Goal: Task Accomplishment & Management: Manage account settings

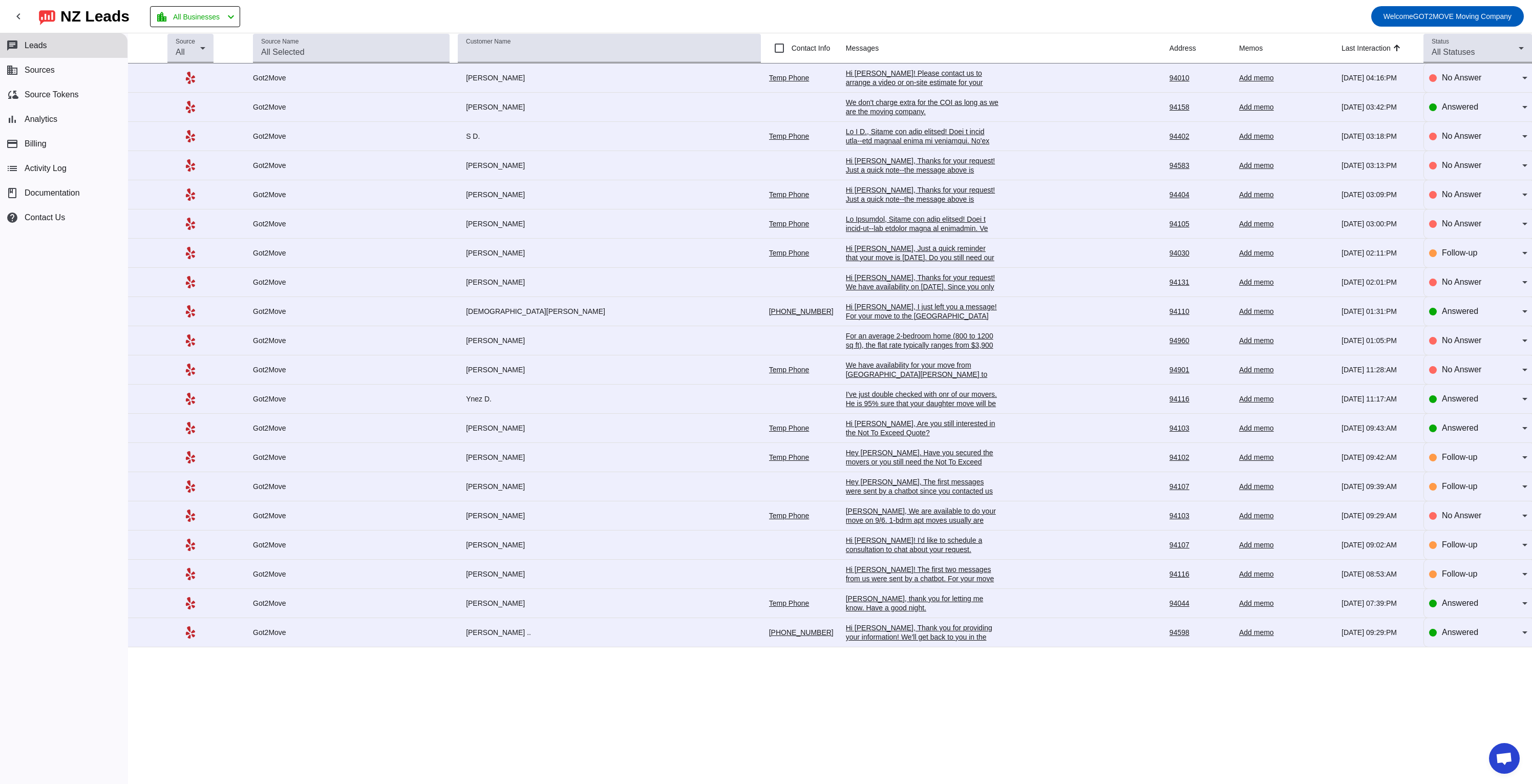
click at [848, 249] on div "Hi [PERSON_NAME], Just a quick reminder that your move is [DATE]. Do you still …" at bounding box center [922, 258] width 153 height 28
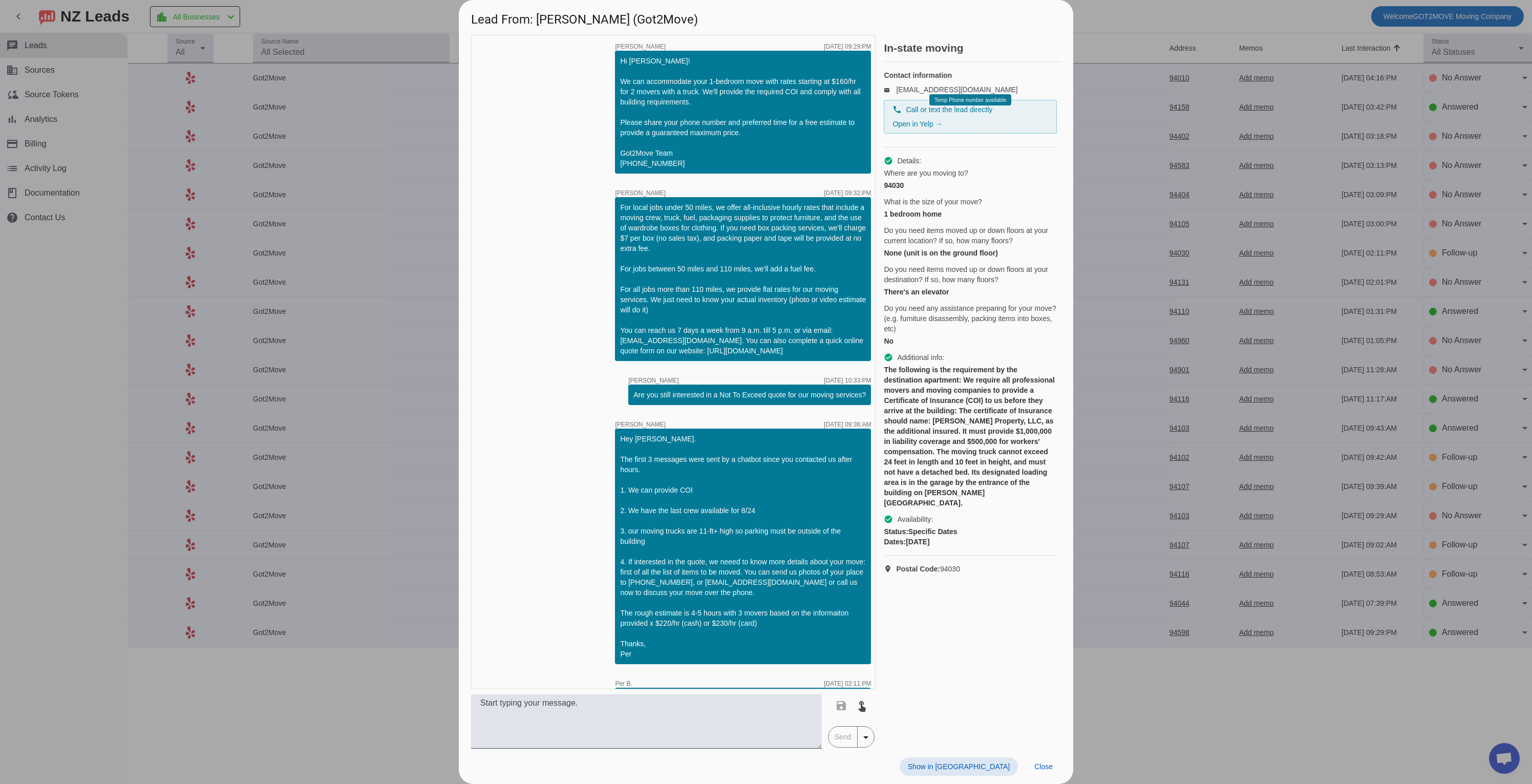
scroll to position [89, 0]
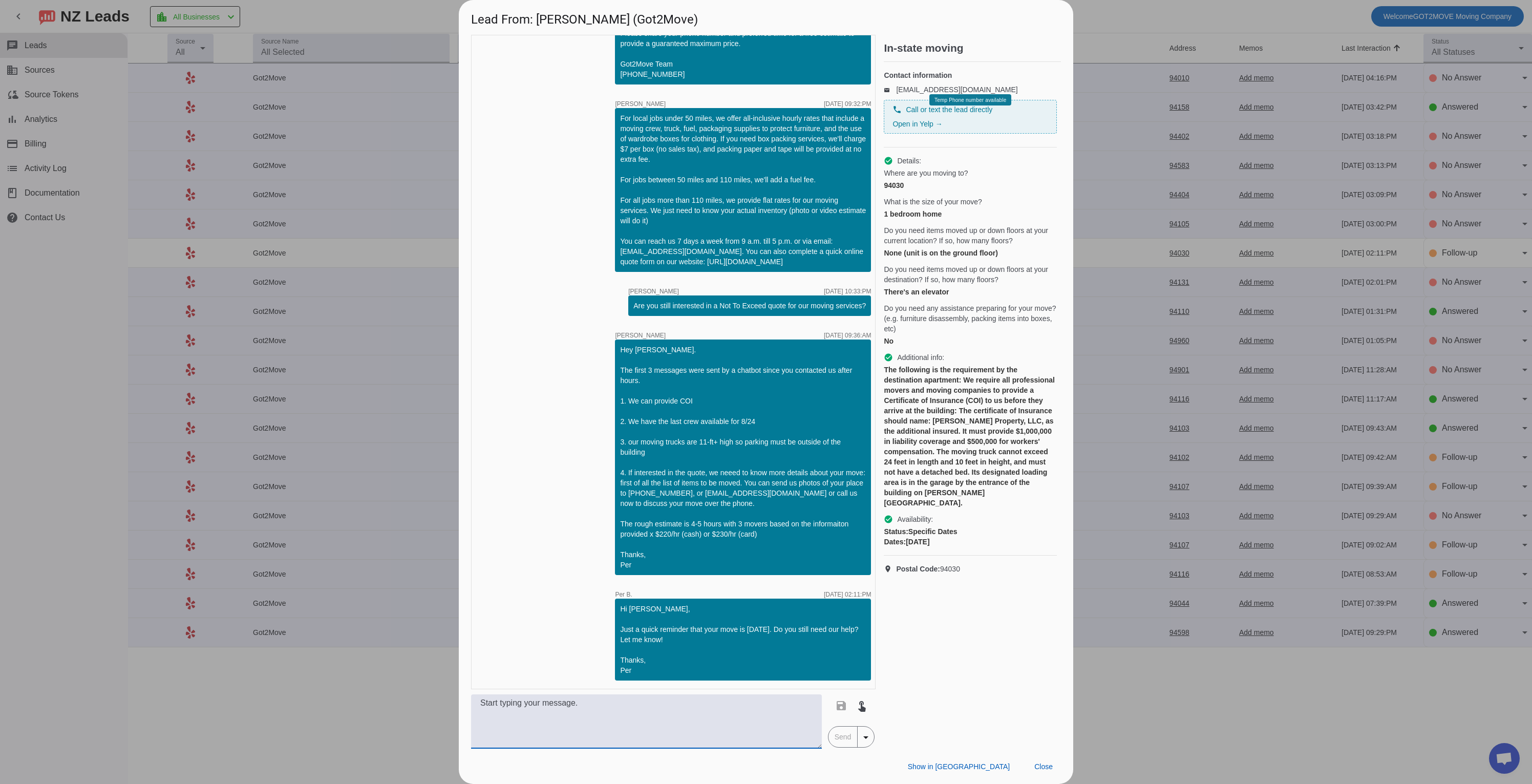
click at [642, 707] on textarea at bounding box center [647, 721] width 351 height 54
click at [1186, 671] on div at bounding box center [766, 392] width 1532 height 784
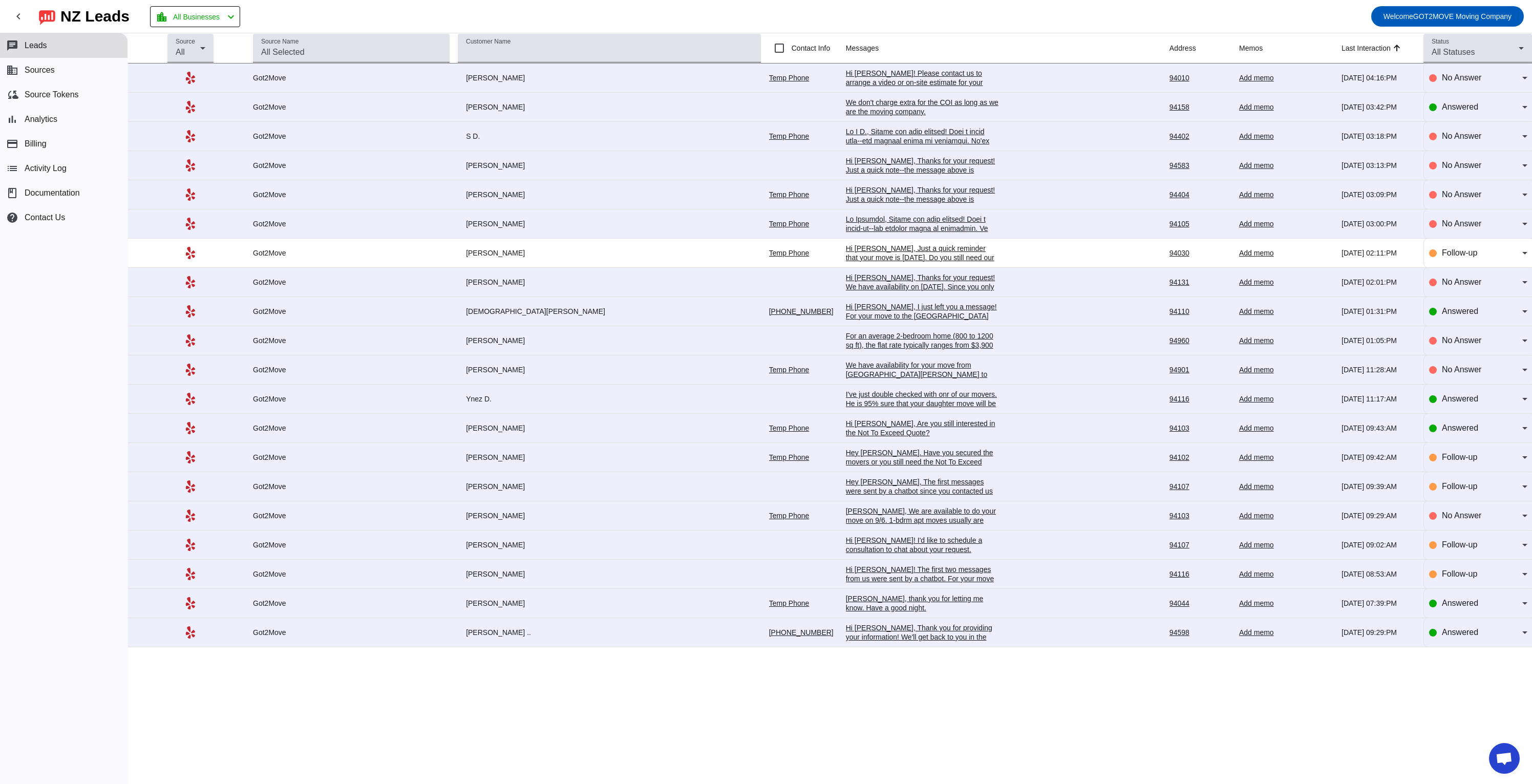
click at [848, 76] on div "Hi [PERSON_NAME]! Please contact us to arrange a video or on-site estimate for …" at bounding box center [922, 100] width 153 height 64
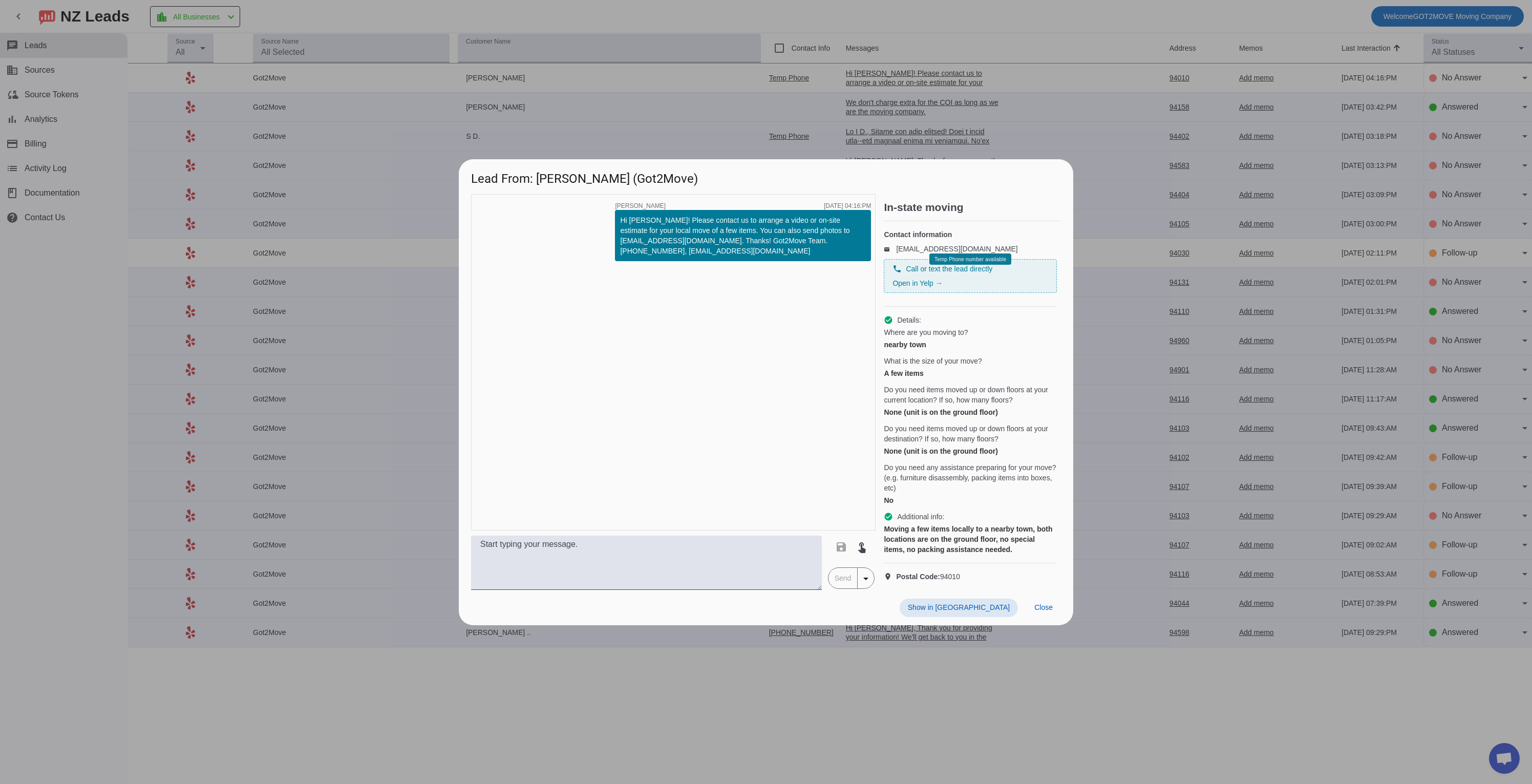
click at [824, 513] on div "timer close Mikalai S. 8/21/2025, 04:16:PM Hi Judith! Please contact us to arra…" at bounding box center [673, 362] width 404 height 336
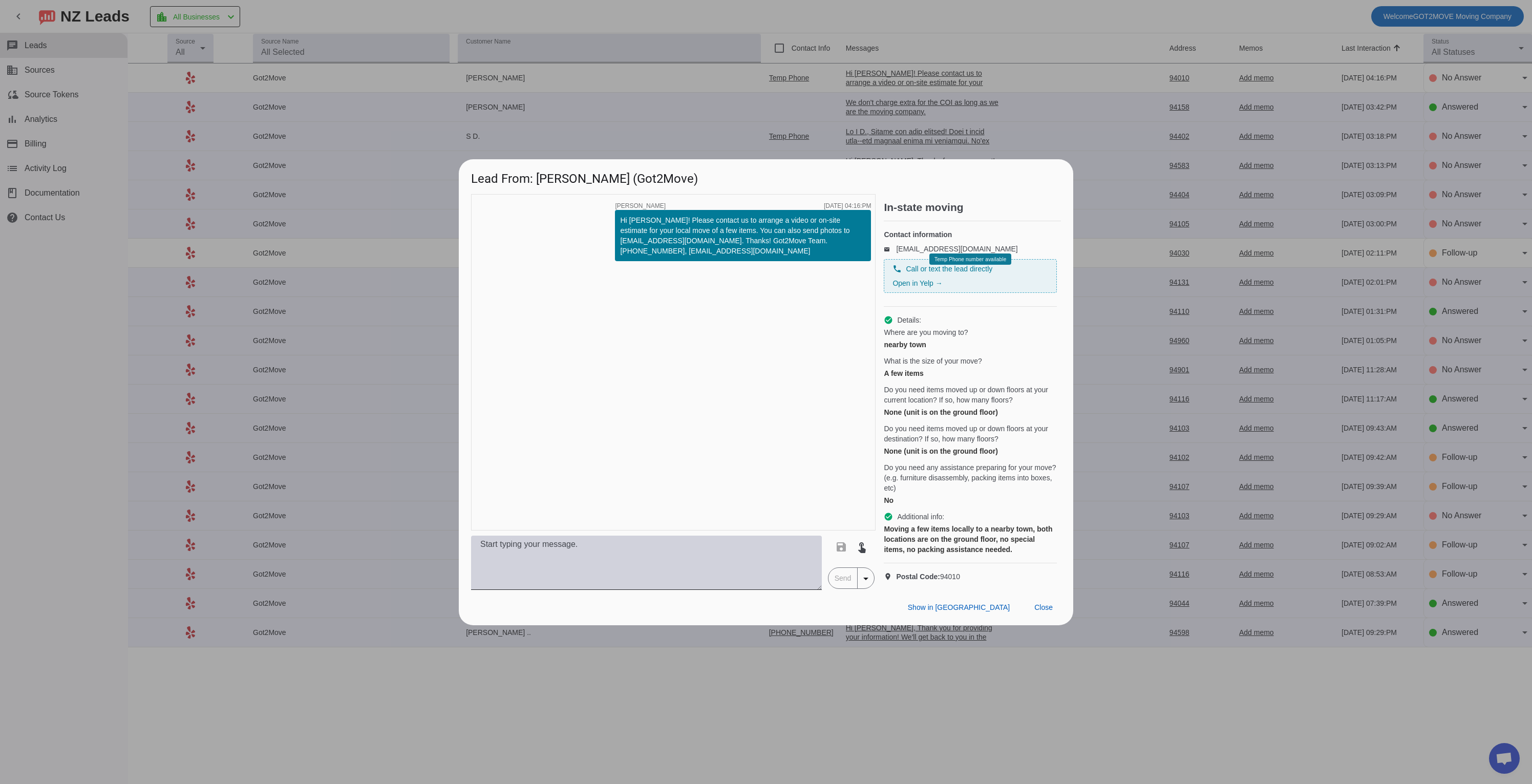
click at [787, 556] on textarea at bounding box center [647, 562] width 351 height 54
click at [1097, 157] on div at bounding box center [766, 392] width 1532 height 784
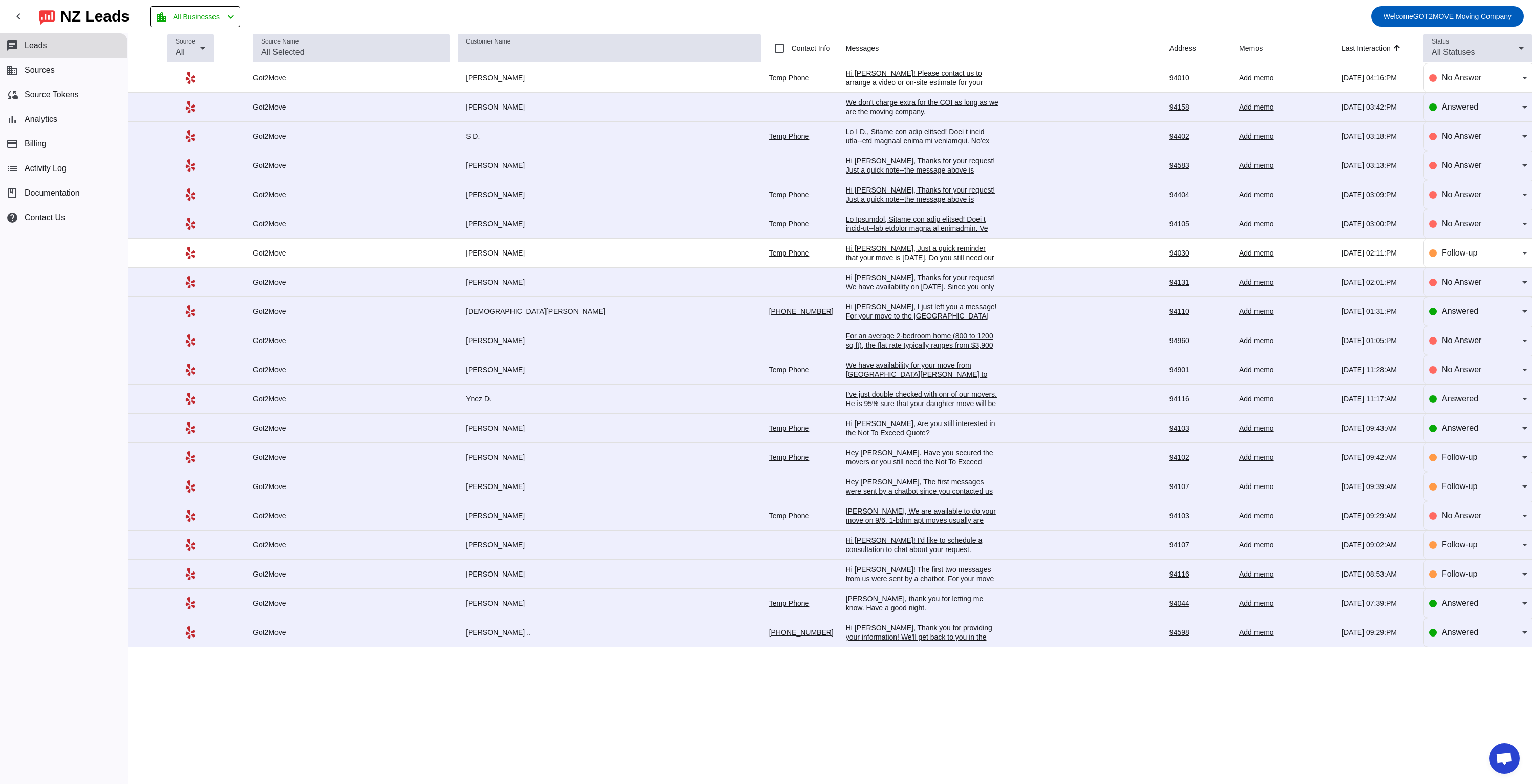
click at [769, 77] on link "Temp Phone" at bounding box center [789, 78] width 40 height 8
click at [860, 312] on div "Hi [PERSON_NAME], I just left you a message! For your move to the [GEOGRAPHIC_D…" at bounding box center [922, 371] width 153 height 138
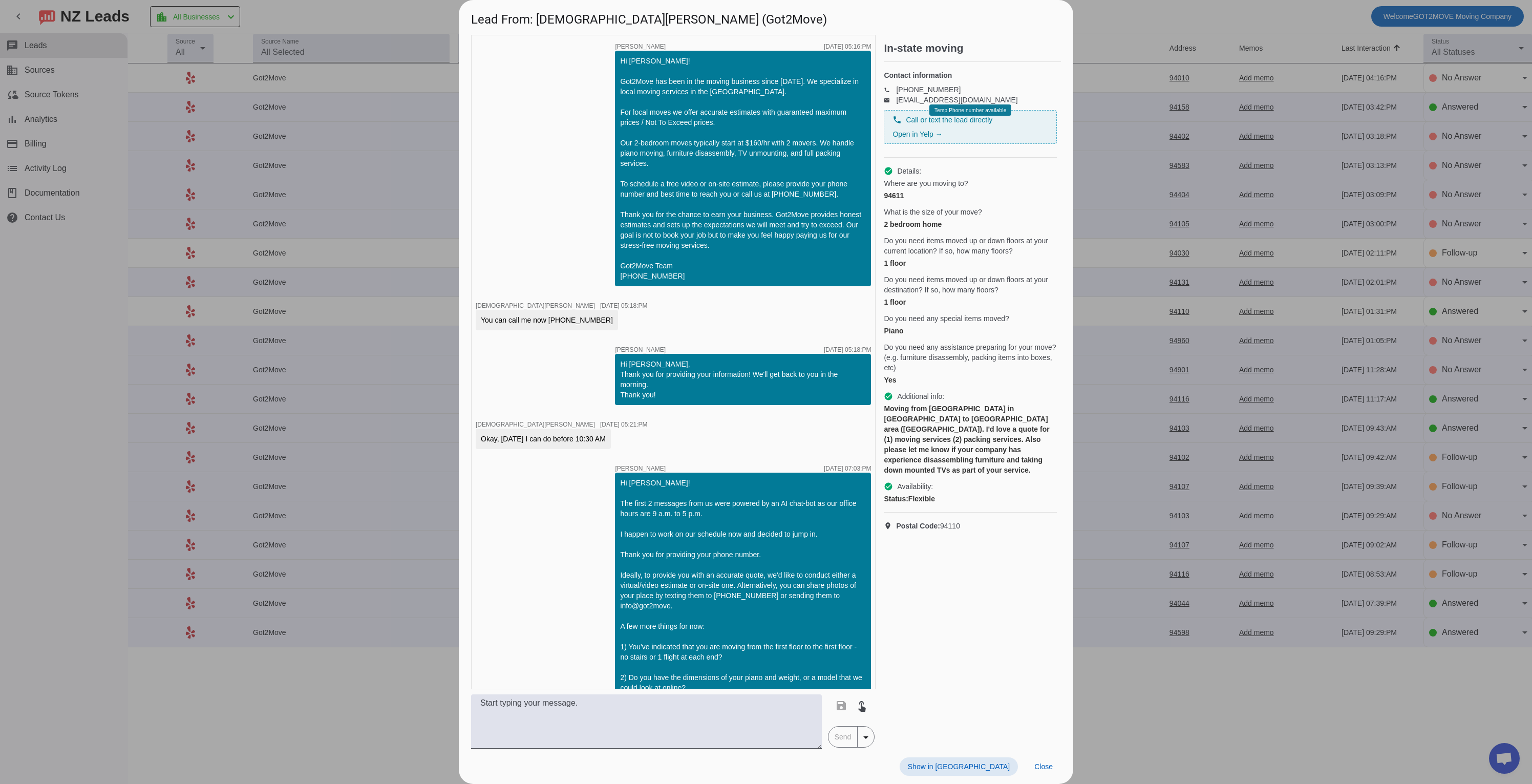
click at [1154, 20] on div at bounding box center [766, 392] width 1532 height 784
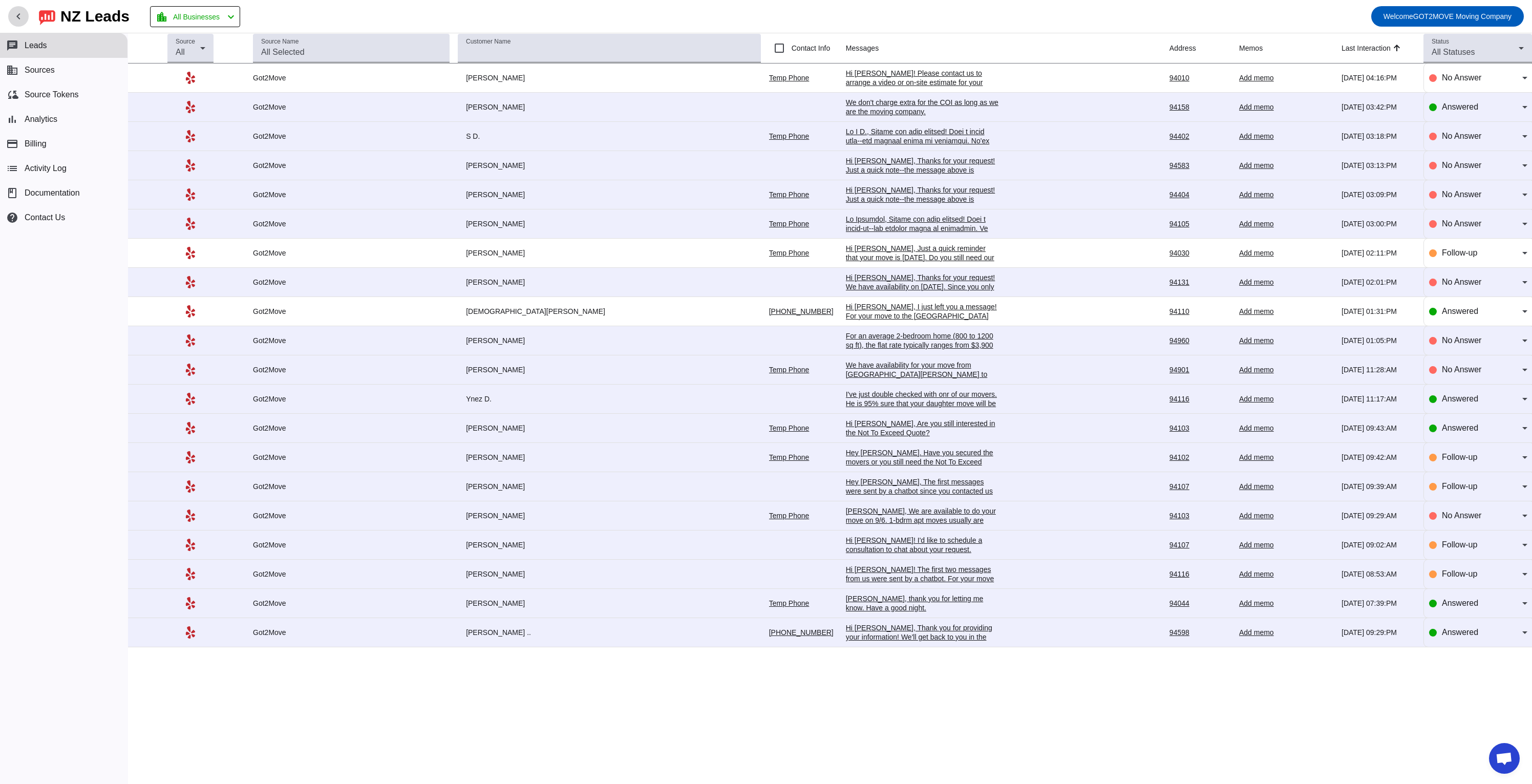
click at [17, 17] on mat-icon "chevron_left" at bounding box center [18, 16] width 12 height 12
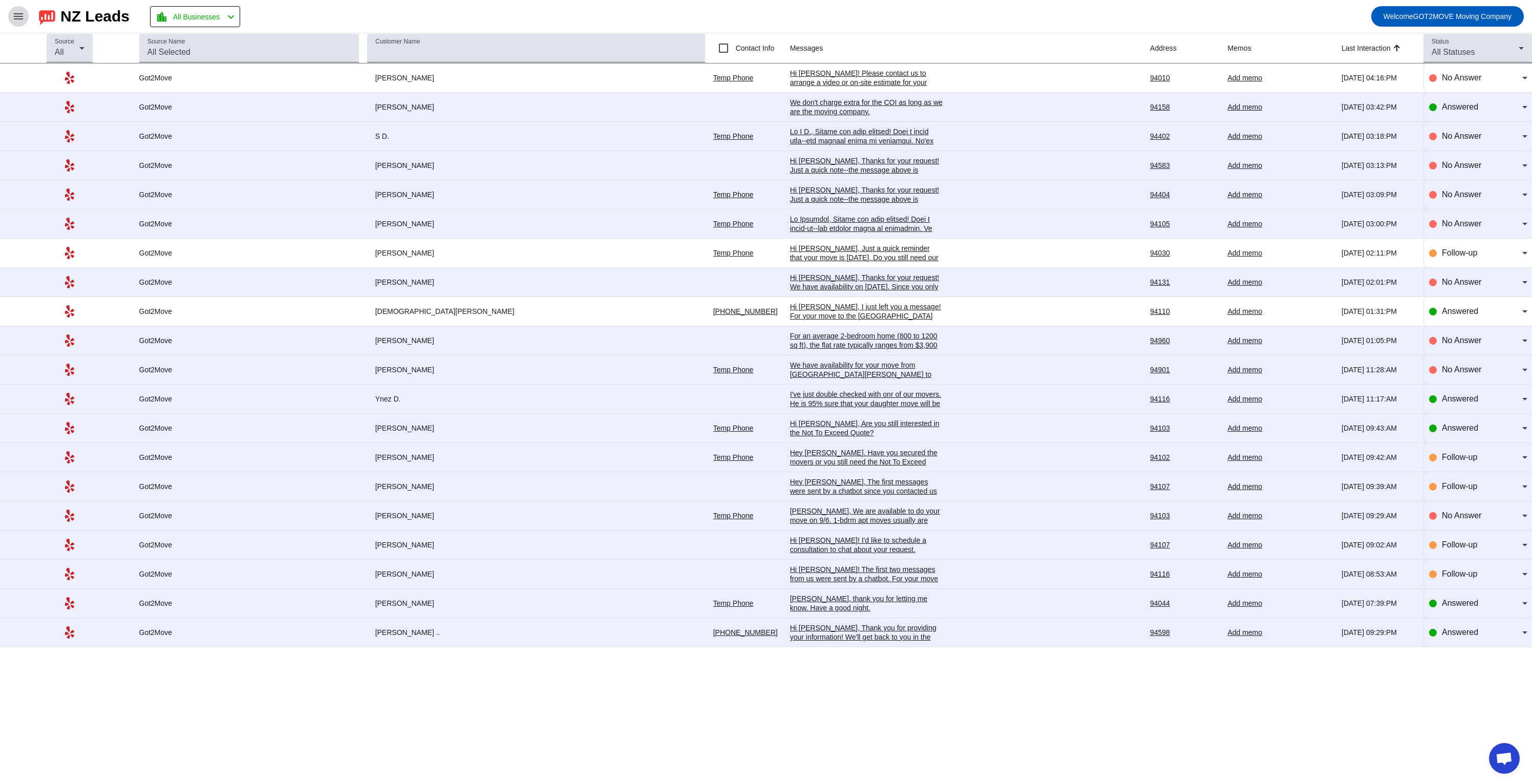
click at [17, 15] on mat-icon "menu" at bounding box center [18, 16] width 12 height 12
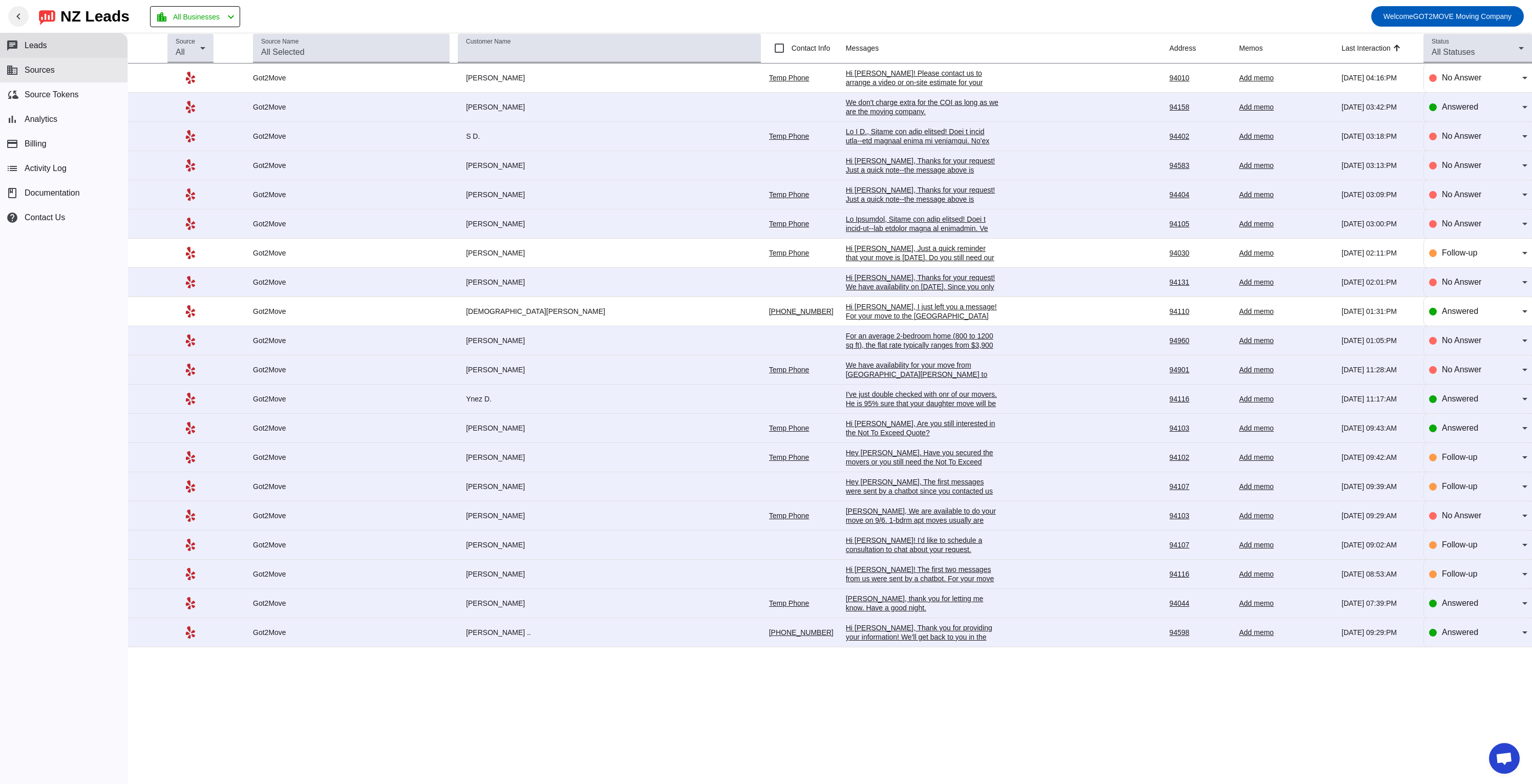
click at [54, 72] on span "Sources" at bounding box center [40, 70] width 30 height 9
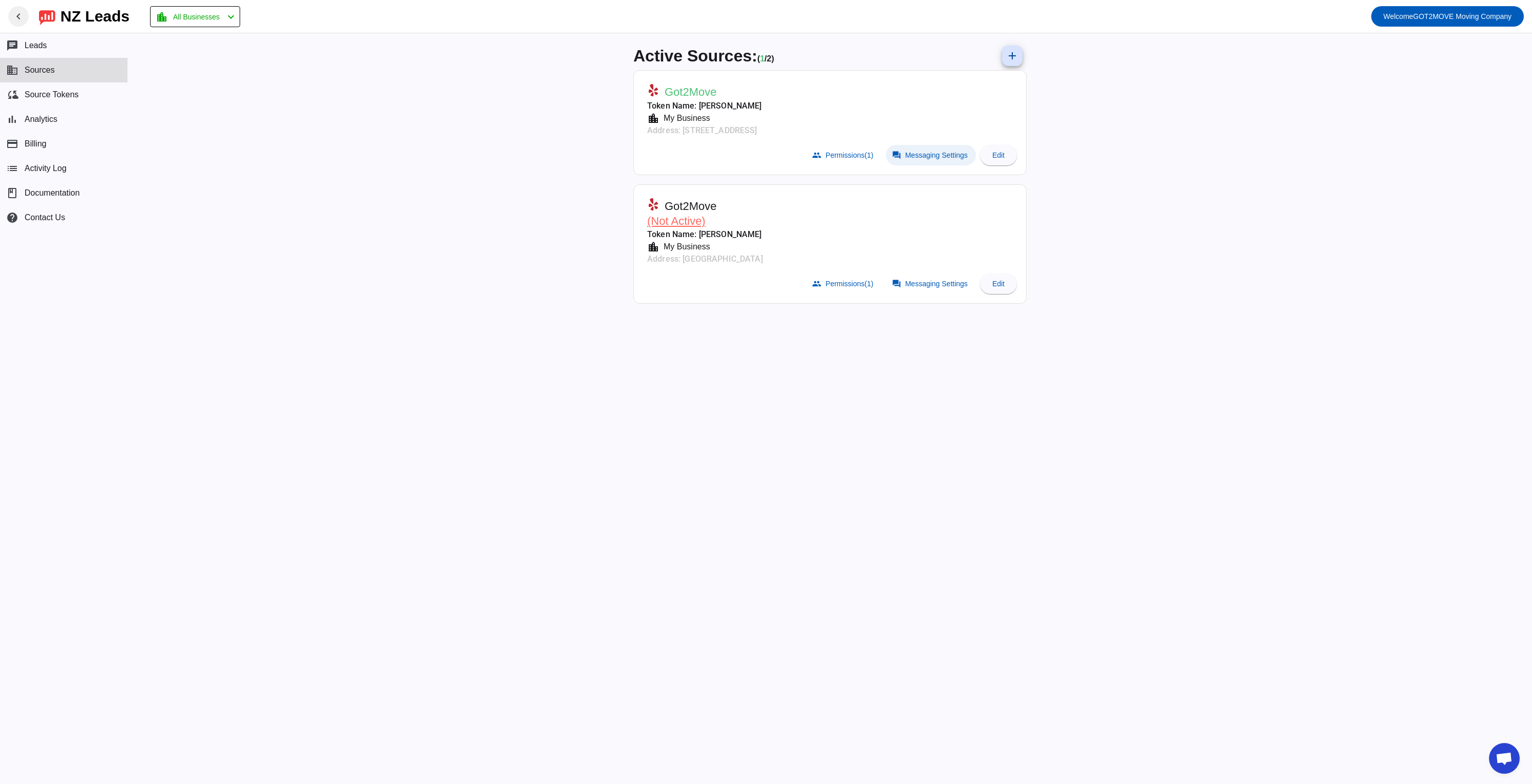
click at [950, 161] on span at bounding box center [930, 155] width 90 height 21
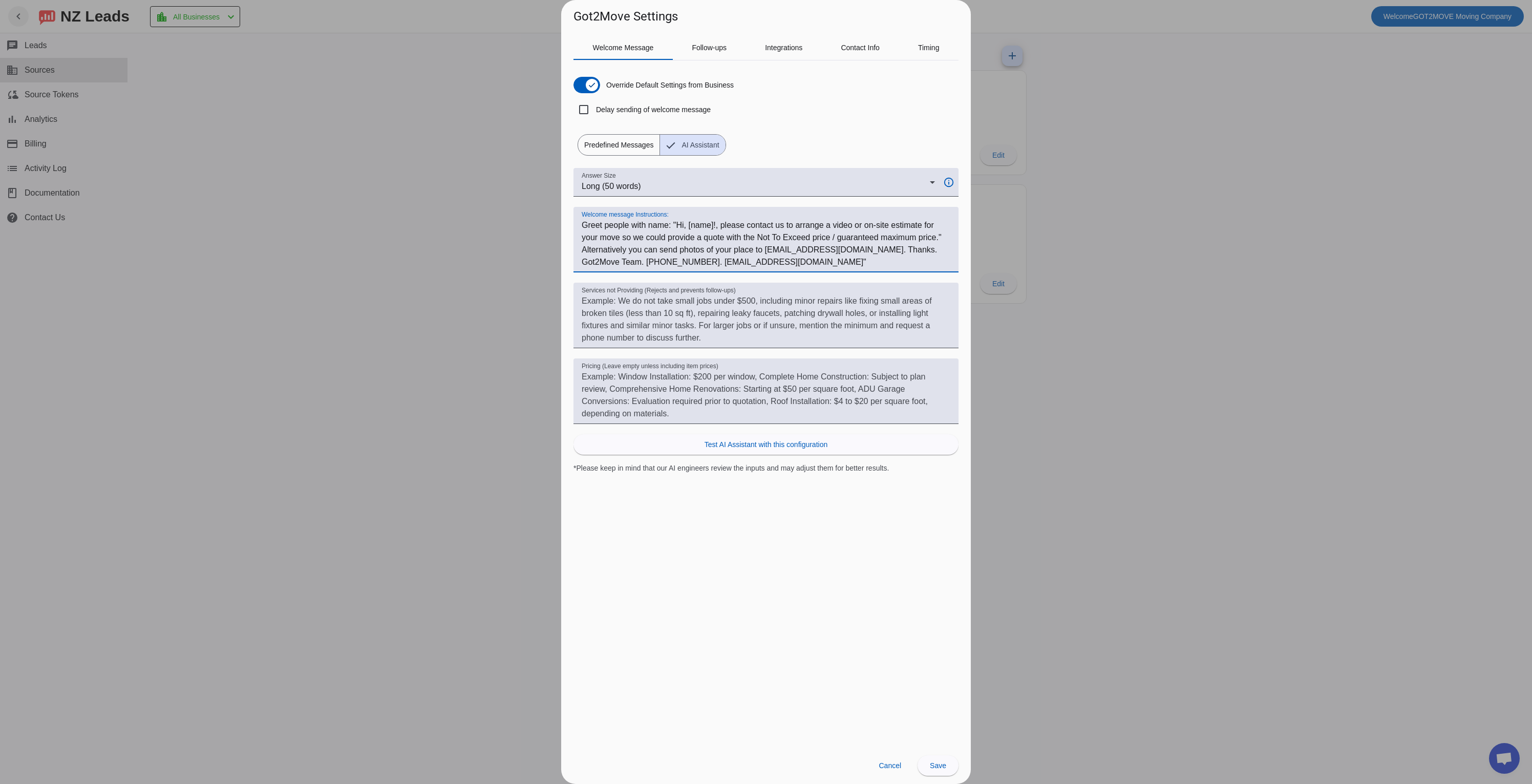
drag, startPoint x: 736, startPoint y: 264, endPoint x: 638, endPoint y: 264, distance: 98.0
click at [638, 264] on textarea "Welcome message Instructions:" at bounding box center [766, 244] width 369 height 49
type textarea "Greet people with name: "Hi, [name]!, please contact us to arrange a video or o…"
click at [925, 765] on span at bounding box center [938, 765] width 41 height 25
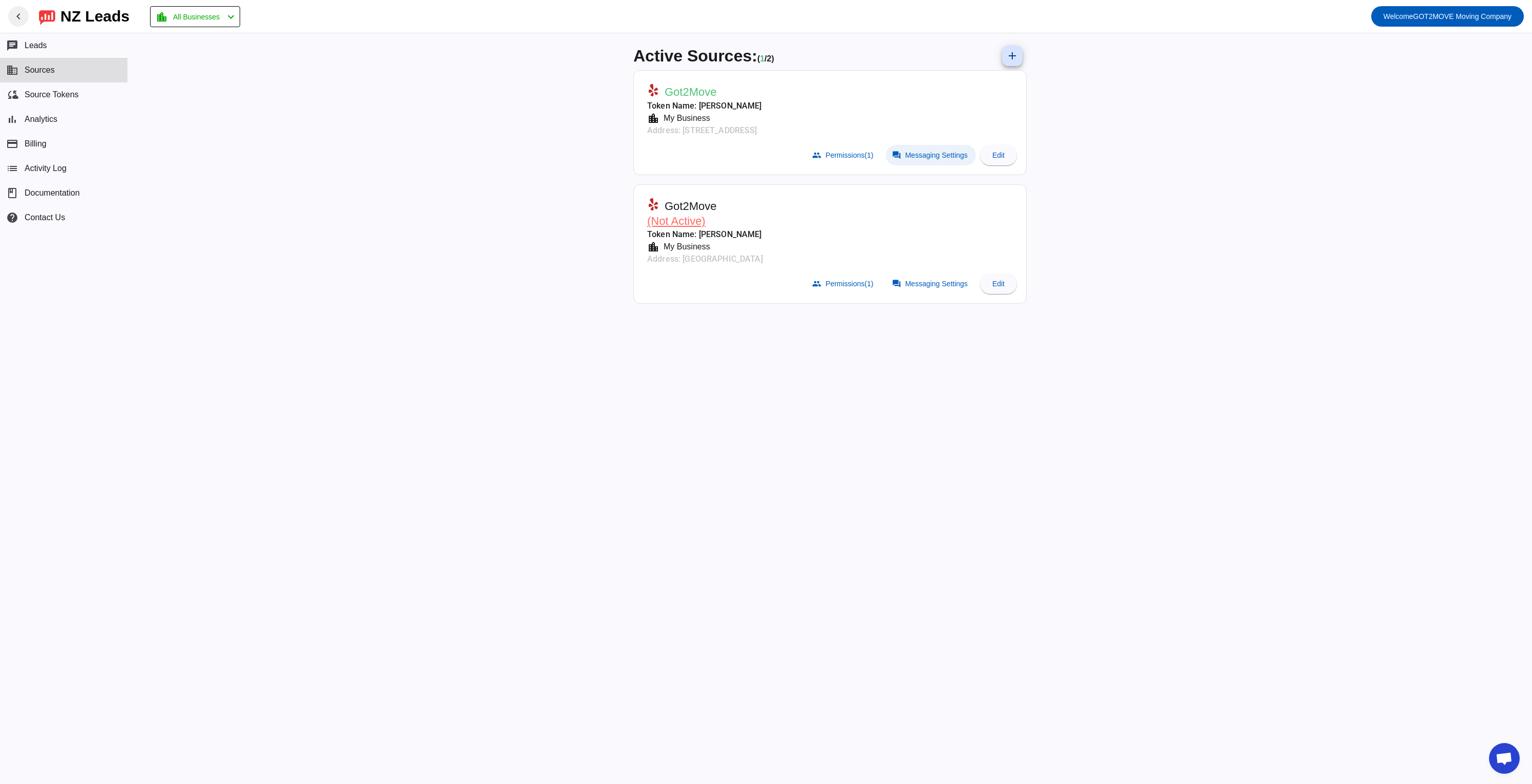
click at [923, 157] on span "Messaging Settings" at bounding box center [936, 155] width 63 height 8
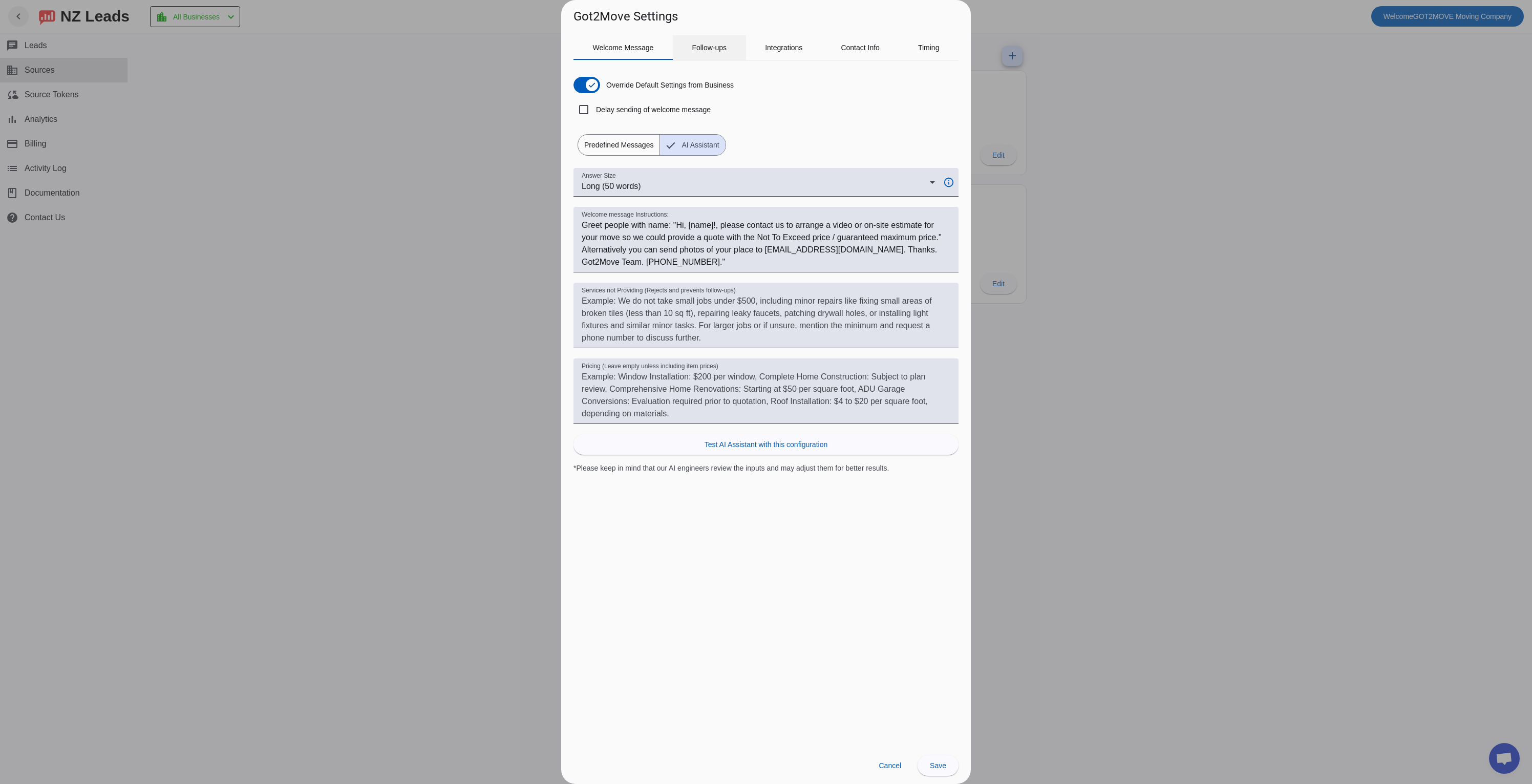
click at [702, 45] on span "Follow-ups" at bounding box center [709, 47] width 35 height 7
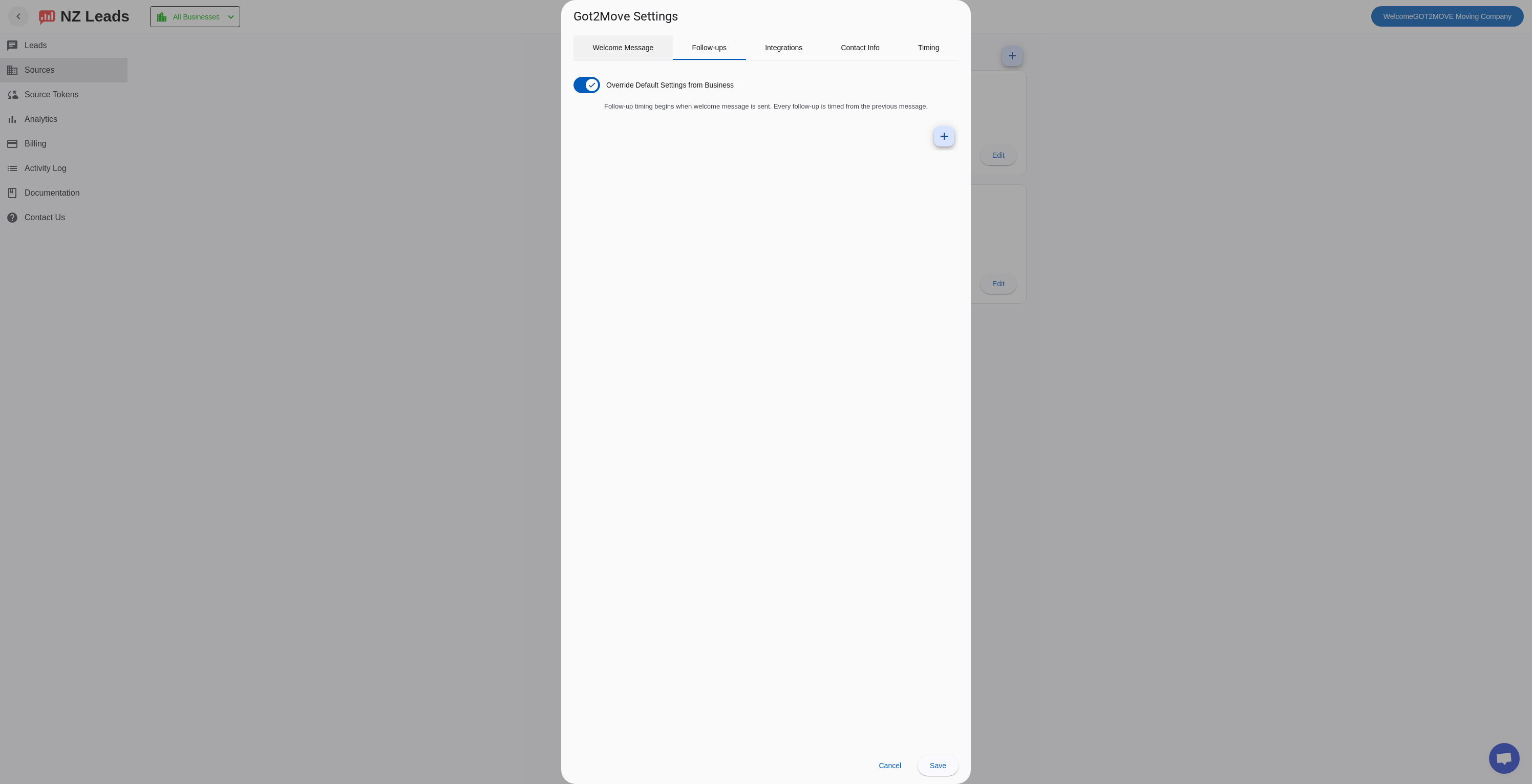
click at [609, 49] on span "Welcome Message" at bounding box center [624, 47] width 61 height 7
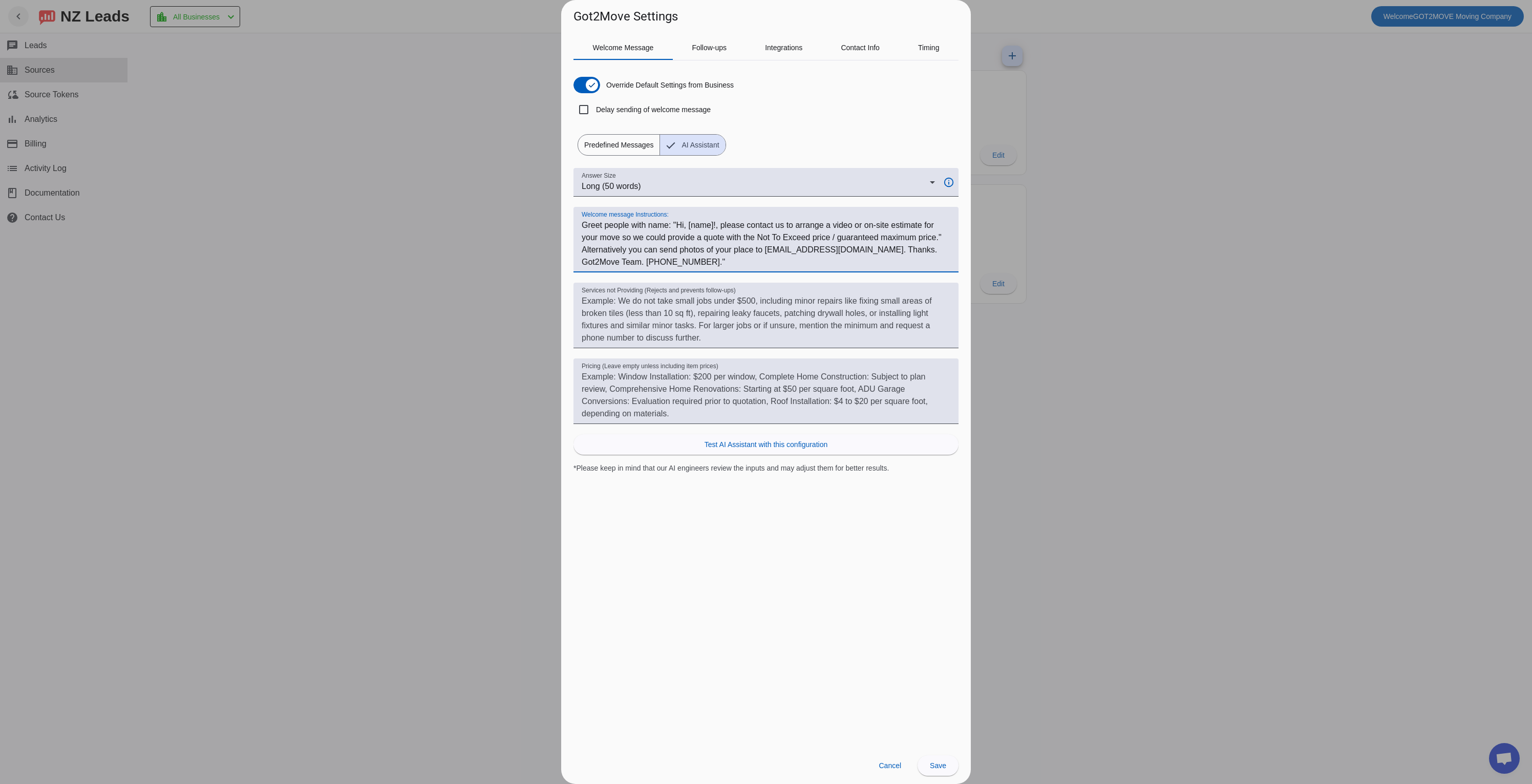
click at [856, 225] on textarea "Welcome message Instructions:" at bounding box center [766, 244] width 369 height 49
click at [855, 223] on textarea "Welcome message Instructions:" at bounding box center [766, 244] width 369 height 49
drag, startPoint x: 857, startPoint y: 224, endPoint x: 894, endPoint y: 231, distance: 37.7
click at [893, 228] on textarea "Welcome message Instructions:" at bounding box center [766, 244] width 369 height 49
click at [905, 239] on textarea "Welcome message Instructions:" at bounding box center [766, 244] width 369 height 49
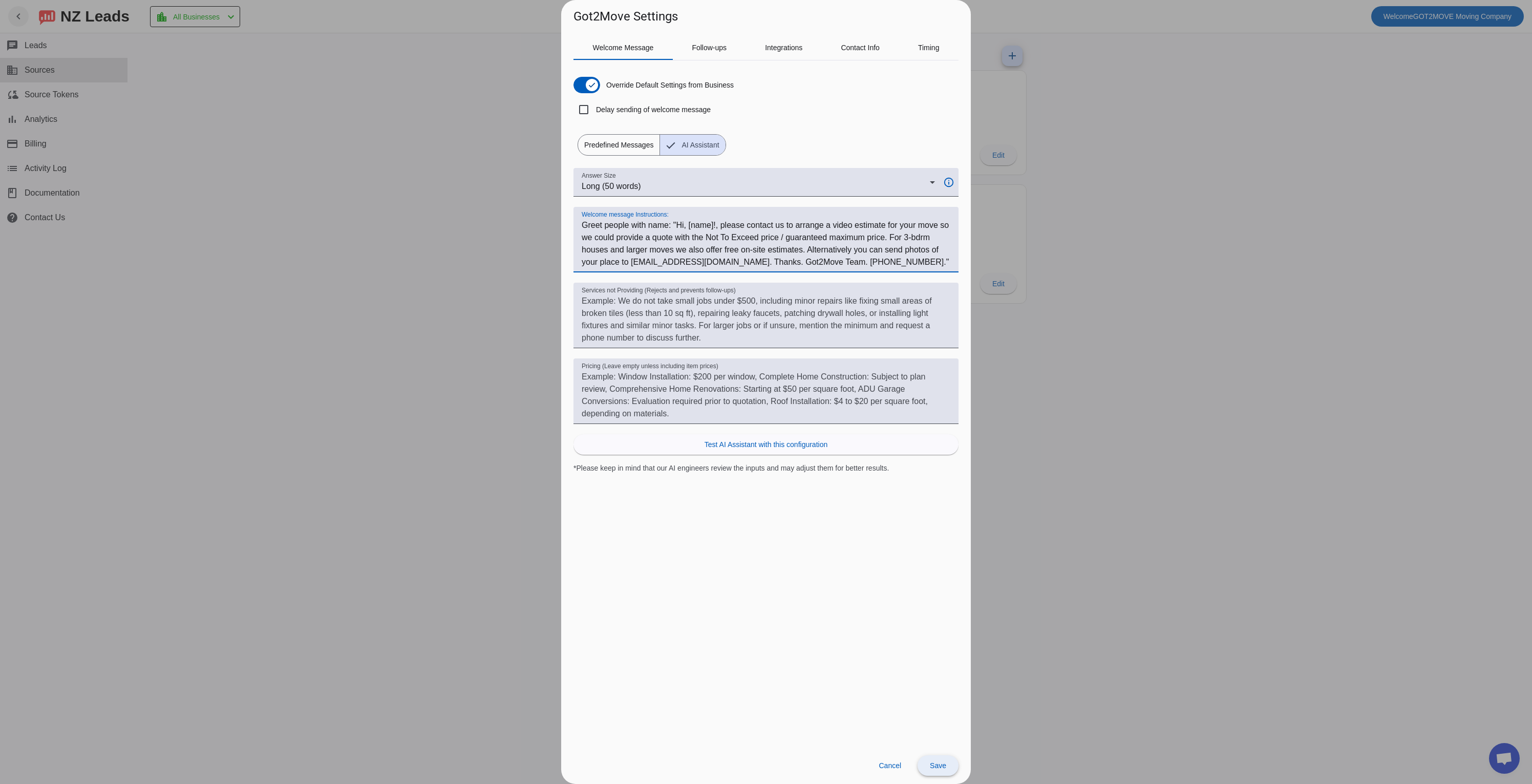
type textarea "Greet people with name: "Hi, [name]!, please contact us to arrange a video esti…"
click at [941, 764] on span "Save" at bounding box center [938, 765] width 16 height 8
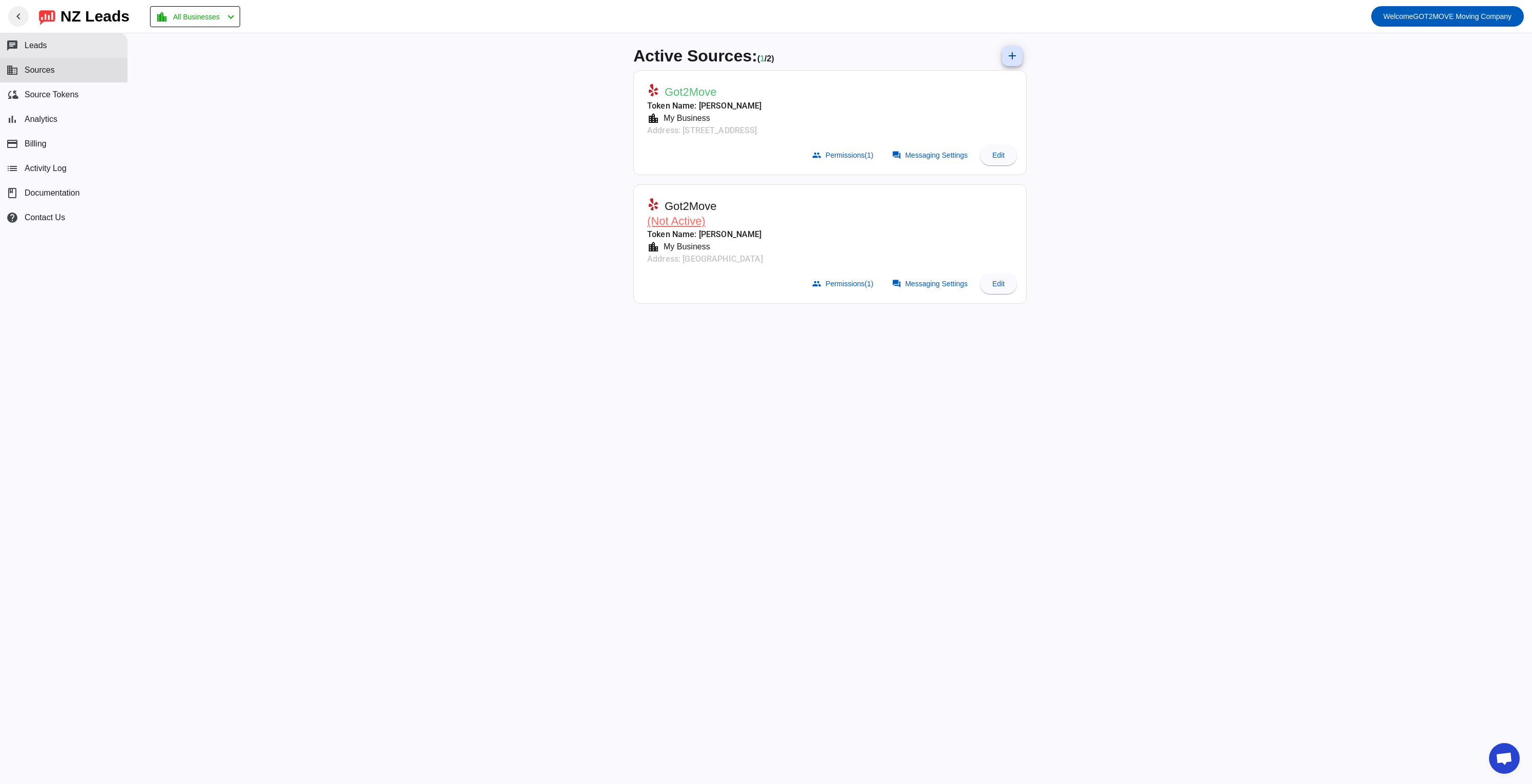
click at [44, 45] on span "Leads" at bounding box center [35, 45] width 22 height 9
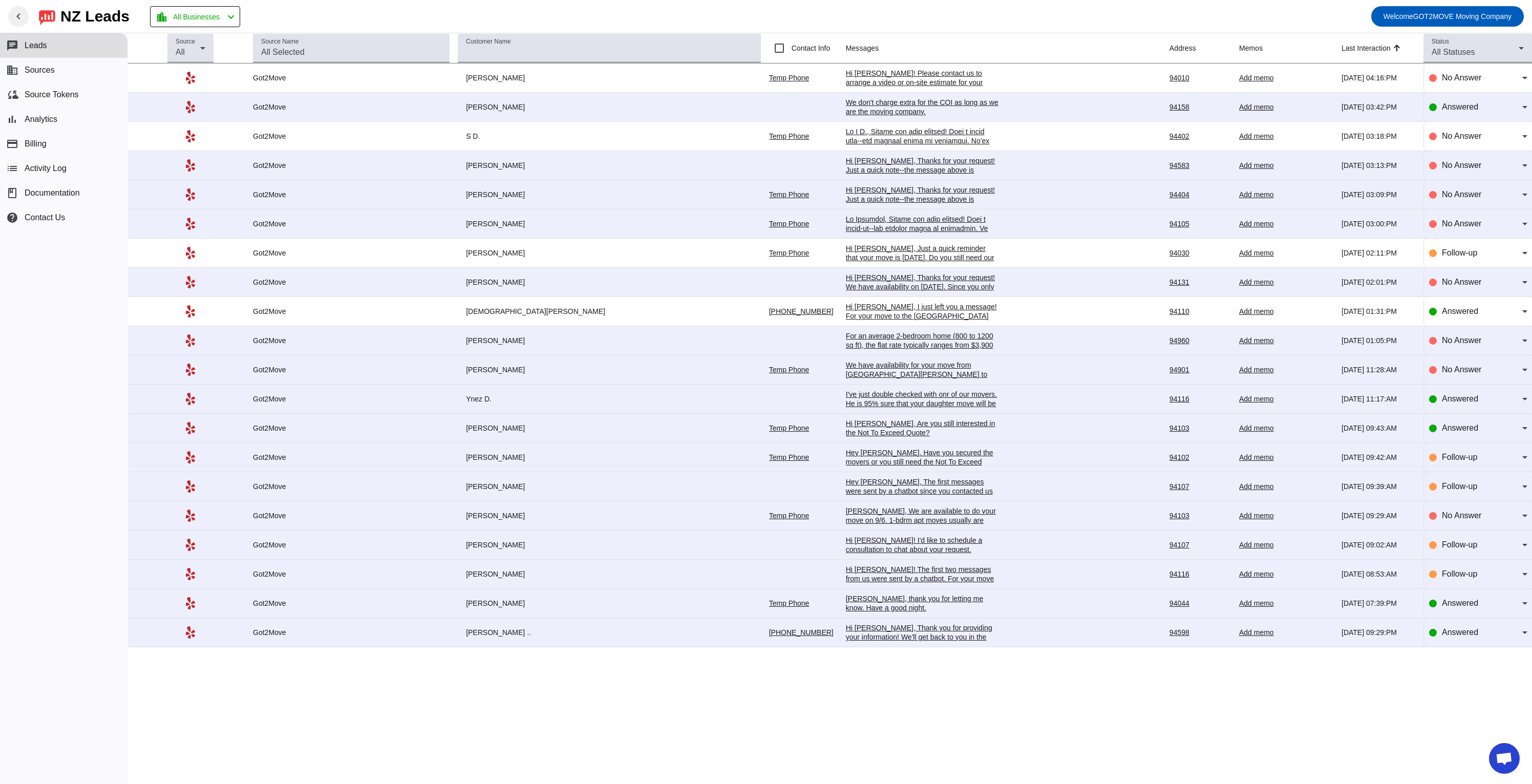
click at [853, 106] on div "We don't charge extra for the COI as long as we are the moving company." at bounding box center [922, 107] width 153 height 18
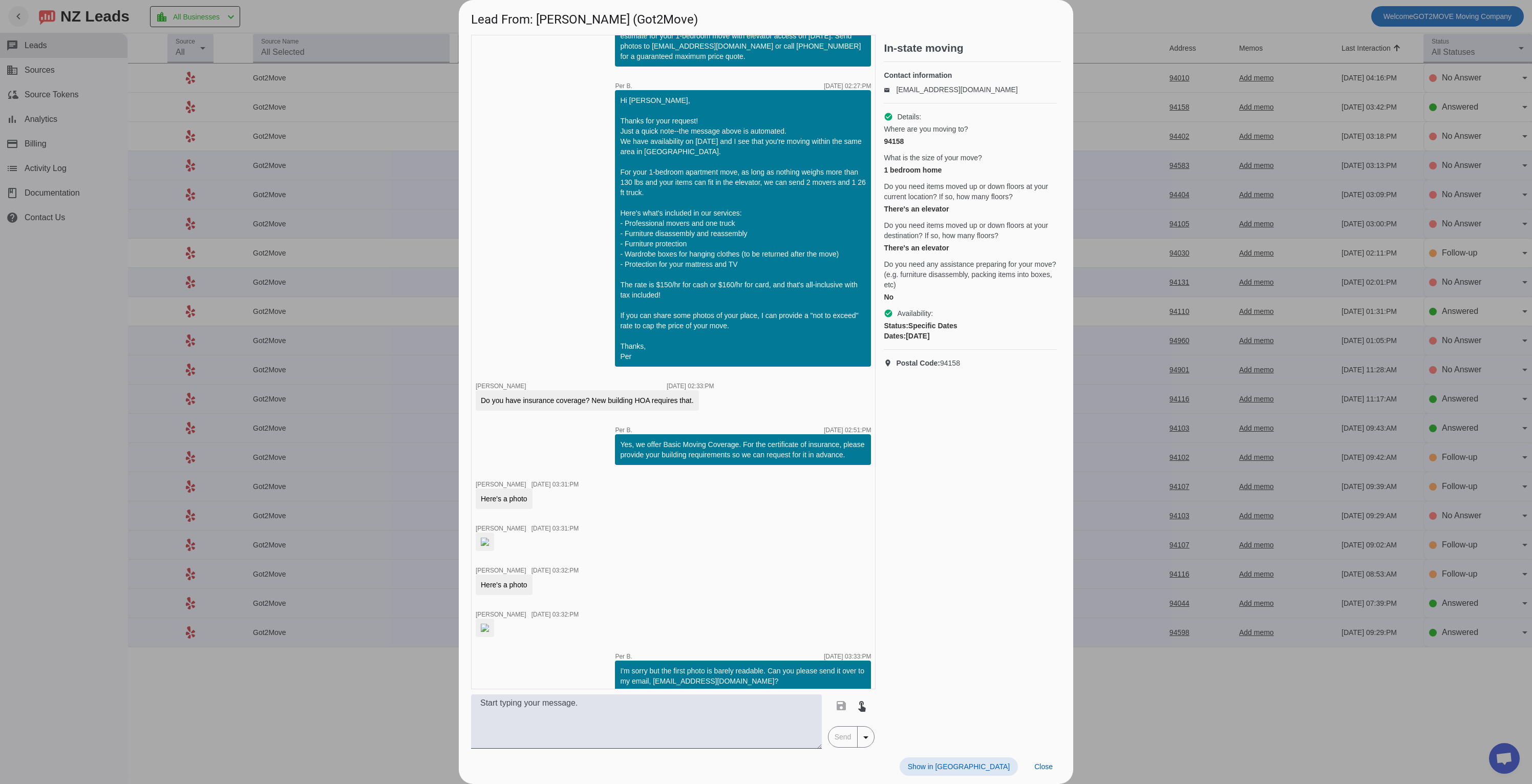
scroll to position [74, 0]
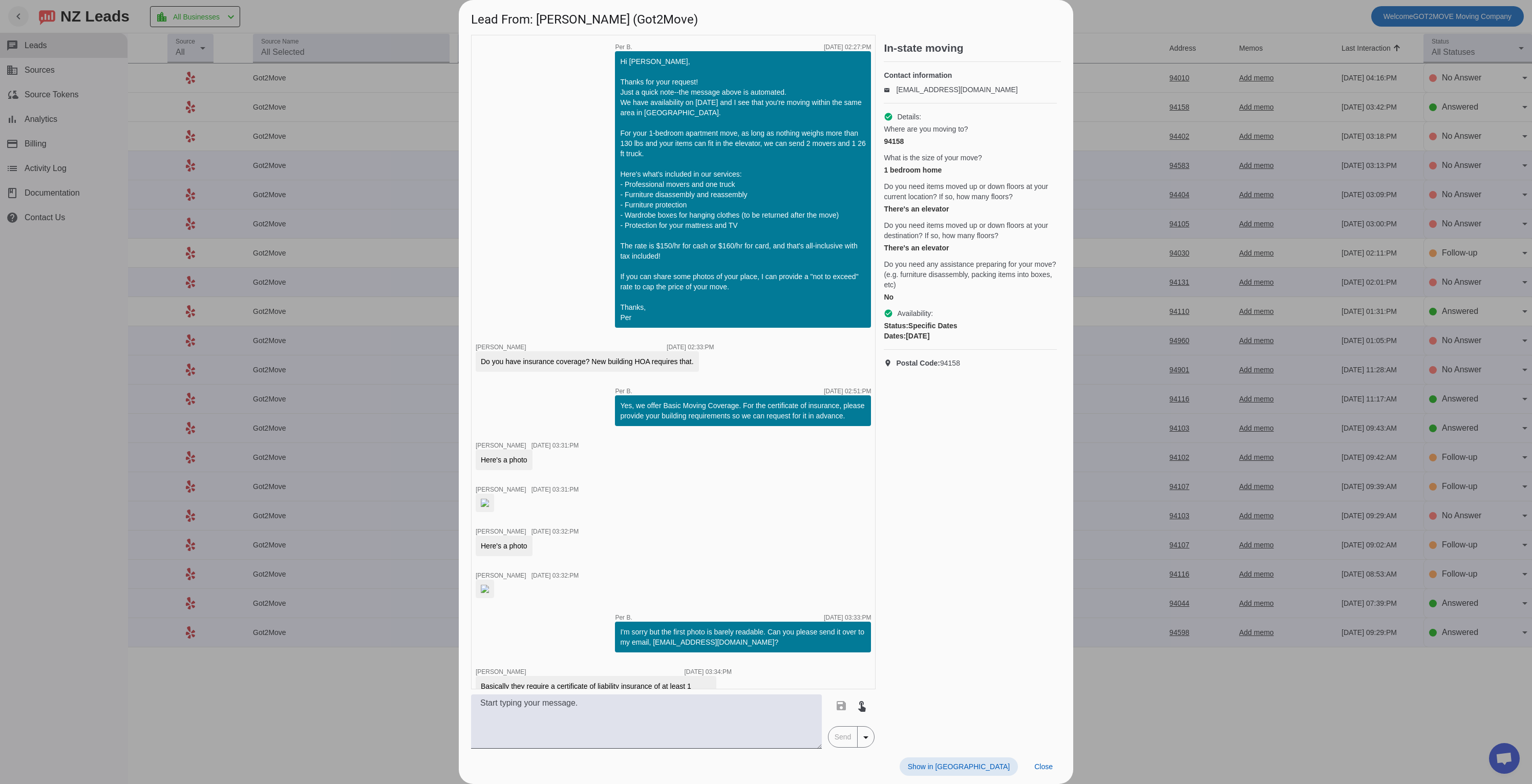
click at [489, 506] on img at bounding box center [485, 503] width 8 height 8
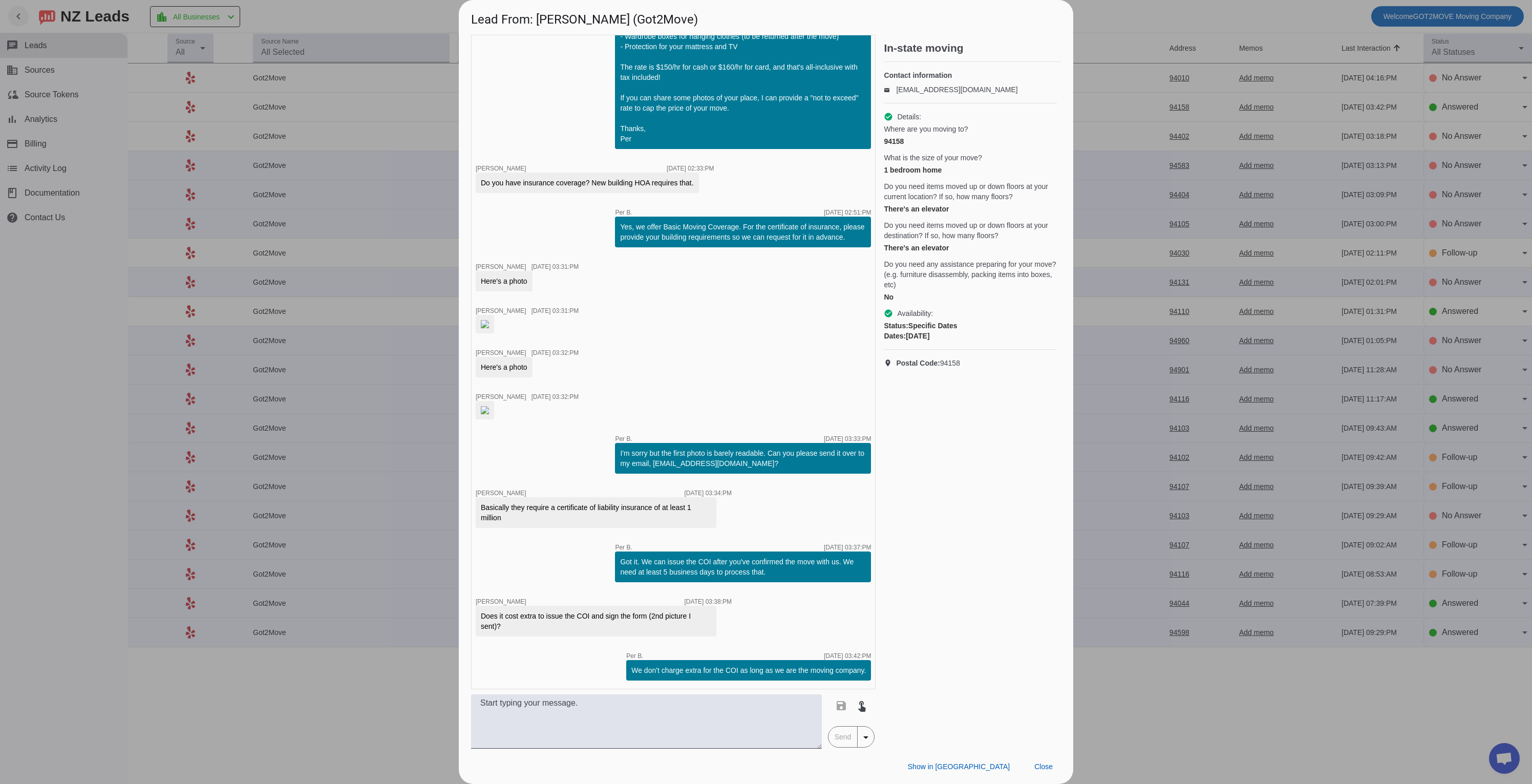
scroll to position [400, 0]
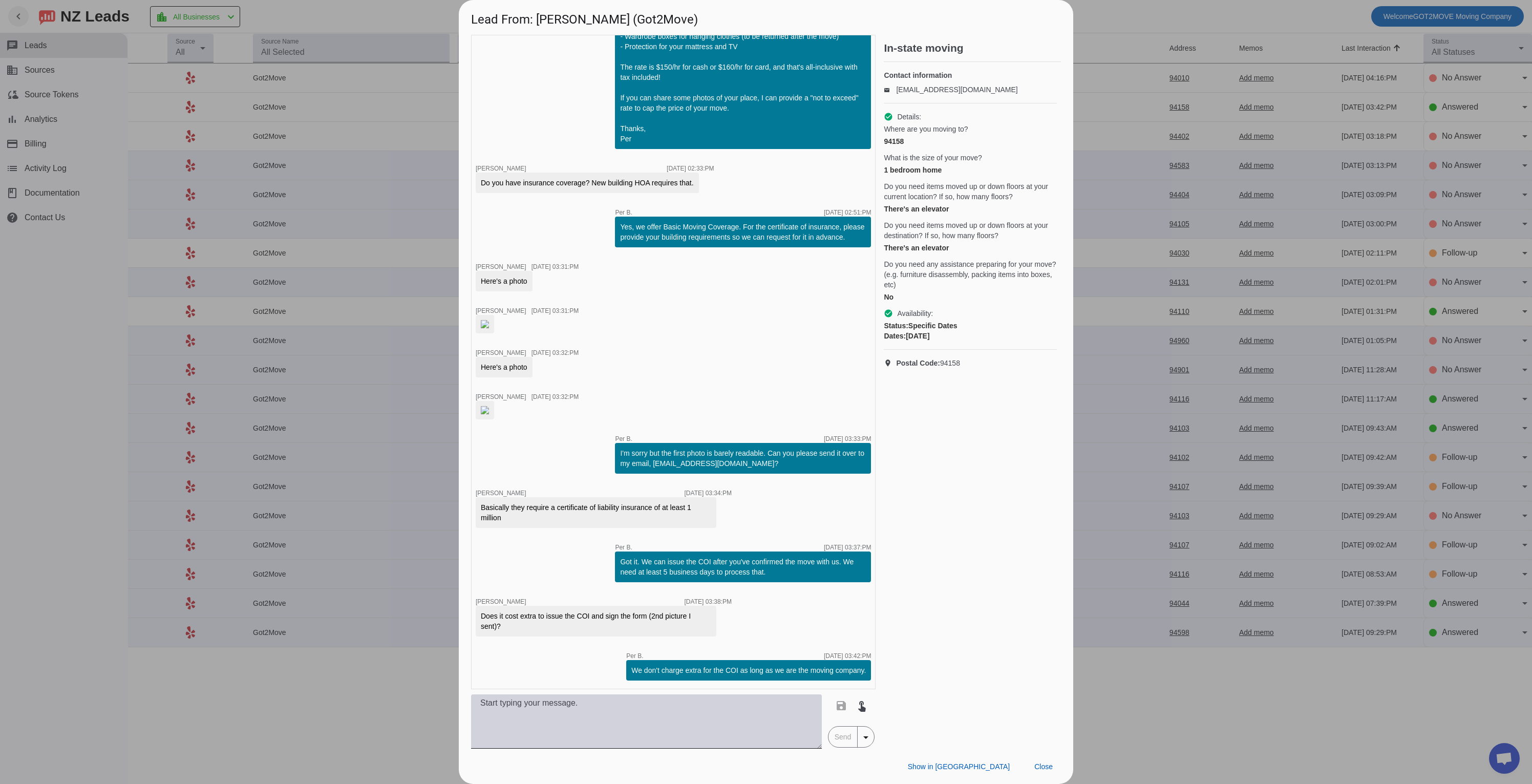
click at [661, 718] on textarea at bounding box center [647, 721] width 351 height 54
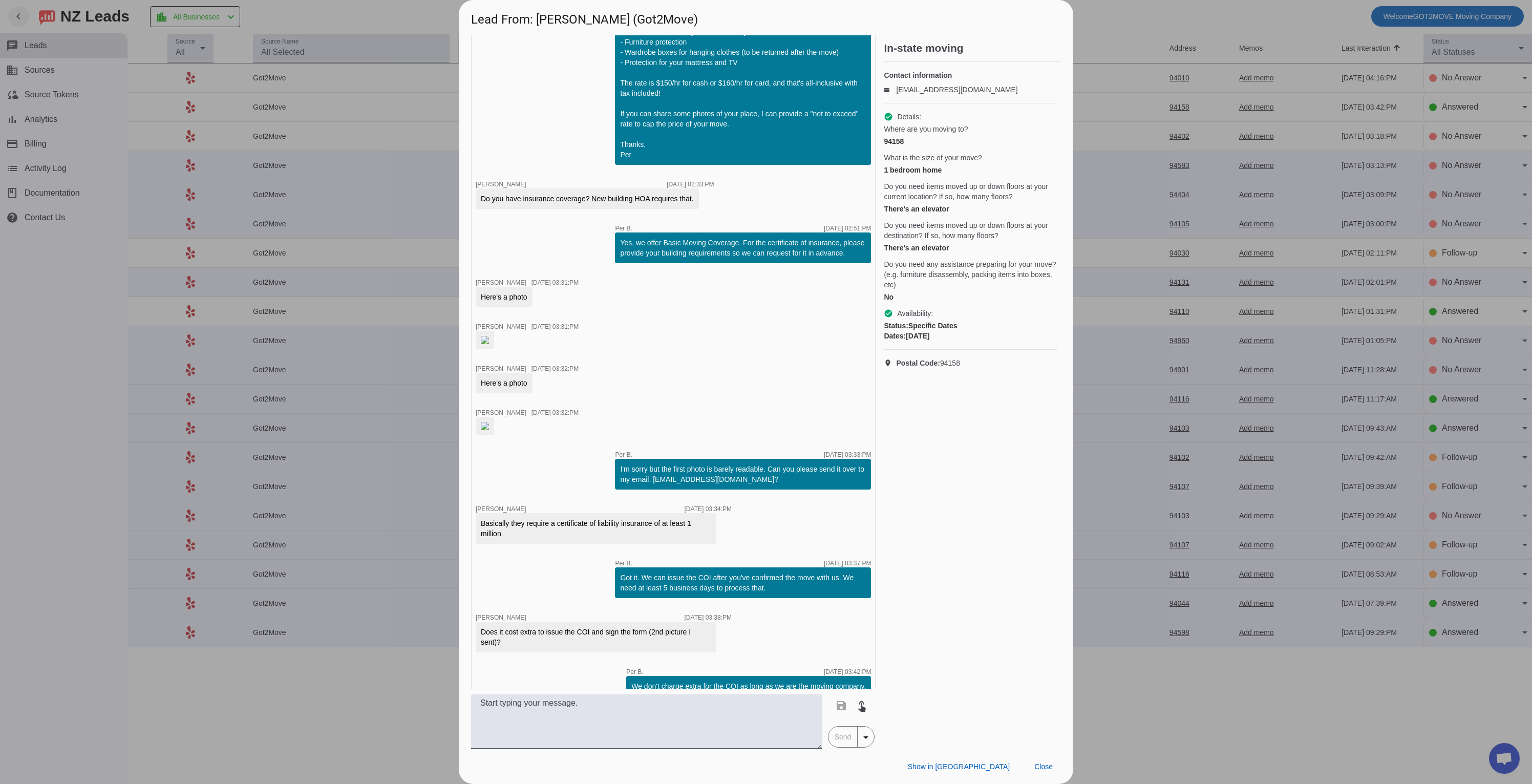
scroll to position [0, 0]
